Goal: Task Accomplishment & Management: Manage account settings

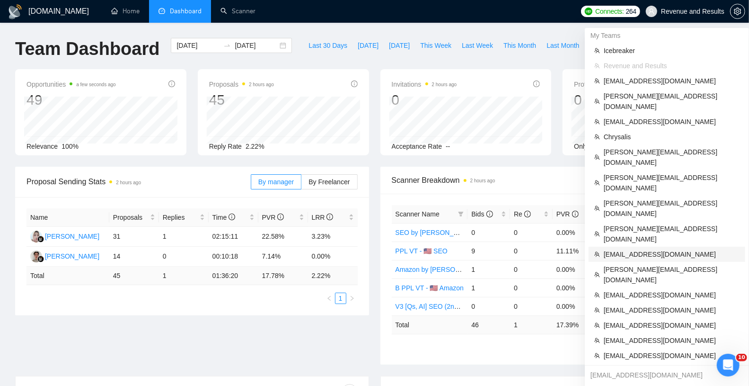
click at [644, 249] on span "[EMAIL_ADDRESS][DOMAIN_NAME]" at bounding box center [672, 254] width 136 height 10
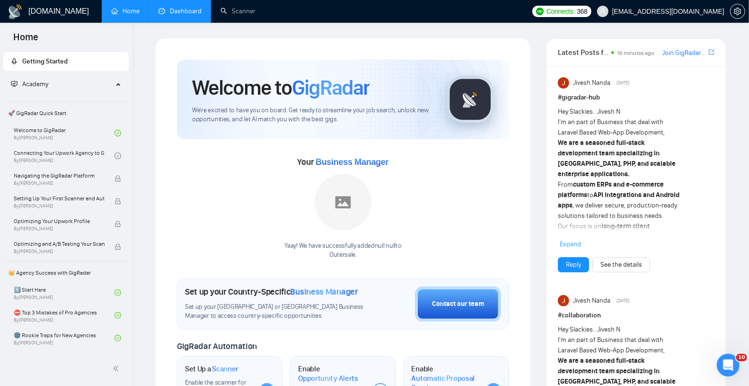
click at [181, 11] on link "Dashboard" at bounding box center [180, 11] width 43 height 8
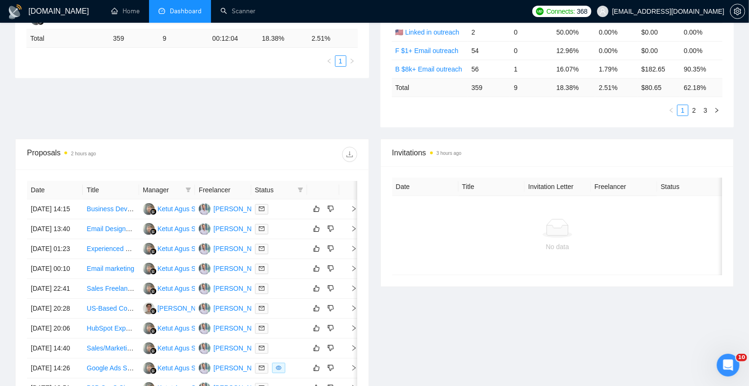
scroll to position [187, 0]
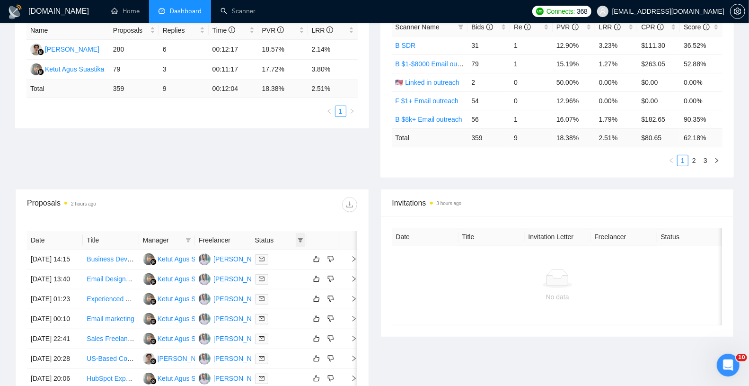
click at [298, 238] on icon "filter" at bounding box center [301, 240] width 6 height 6
click at [273, 255] on span "Chat" at bounding box center [270, 255] width 18 height 8
checkbox input "true"
click at [289, 287] on span "OK" at bounding box center [291, 289] width 9 height 10
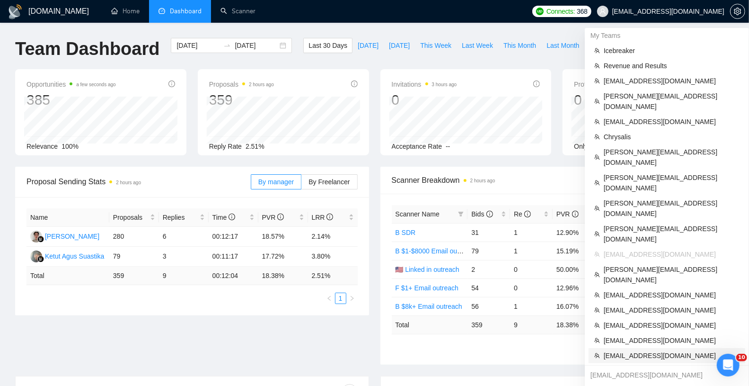
click at [644, 350] on span "[EMAIL_ADDRESS][DOMAIN_NAME]" at bounding box center [672, 355] width 136 height 10
